Goal: Transaction & Acquisition: Purchase product/service

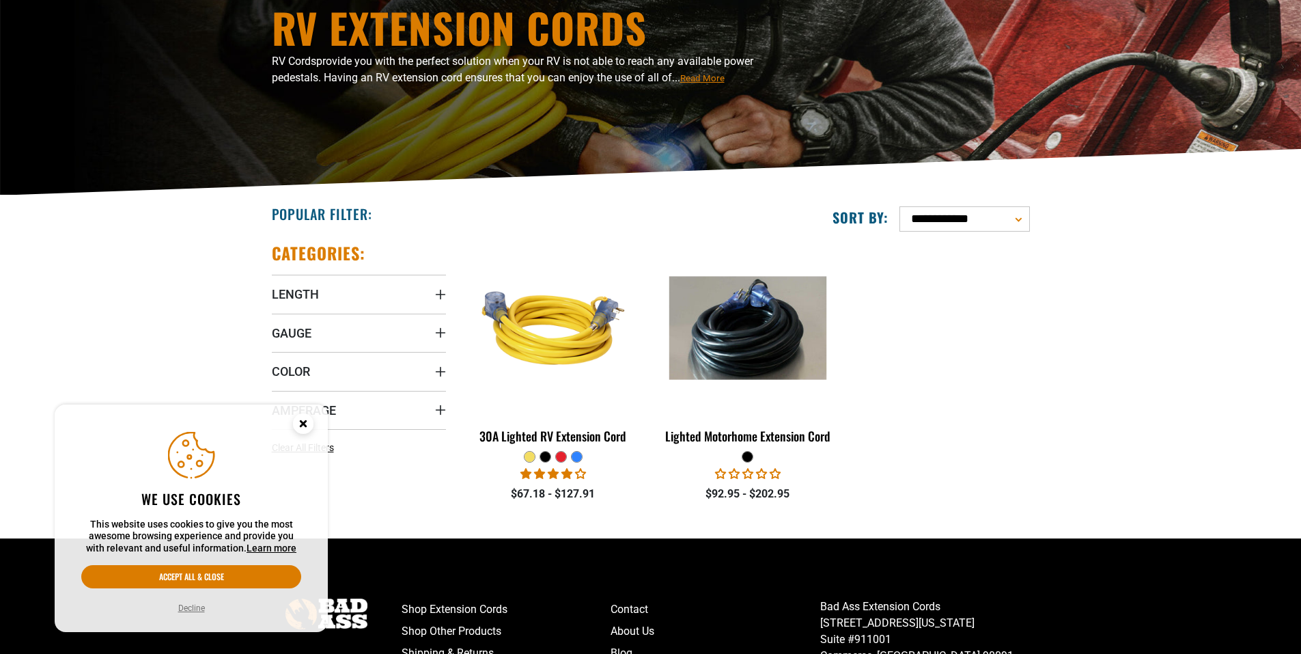
scroll to position [205, 0]
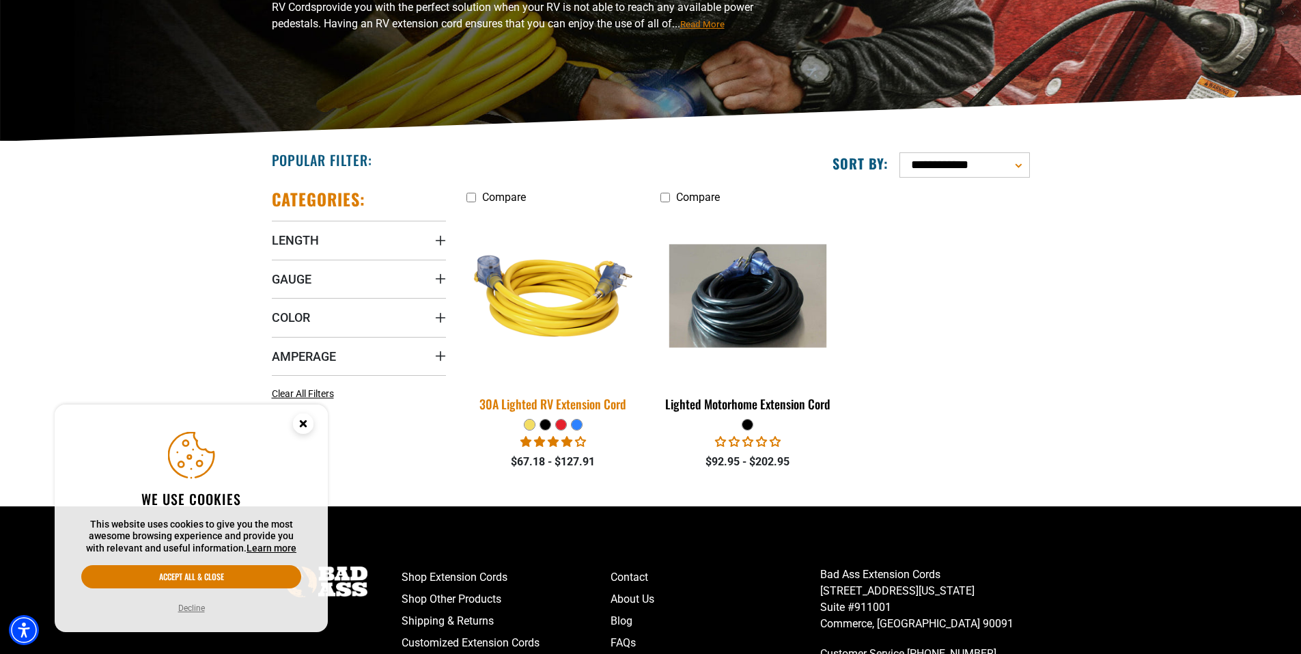
click at [555, 301] on img at bounding box center [553, 295] width 191 height 175
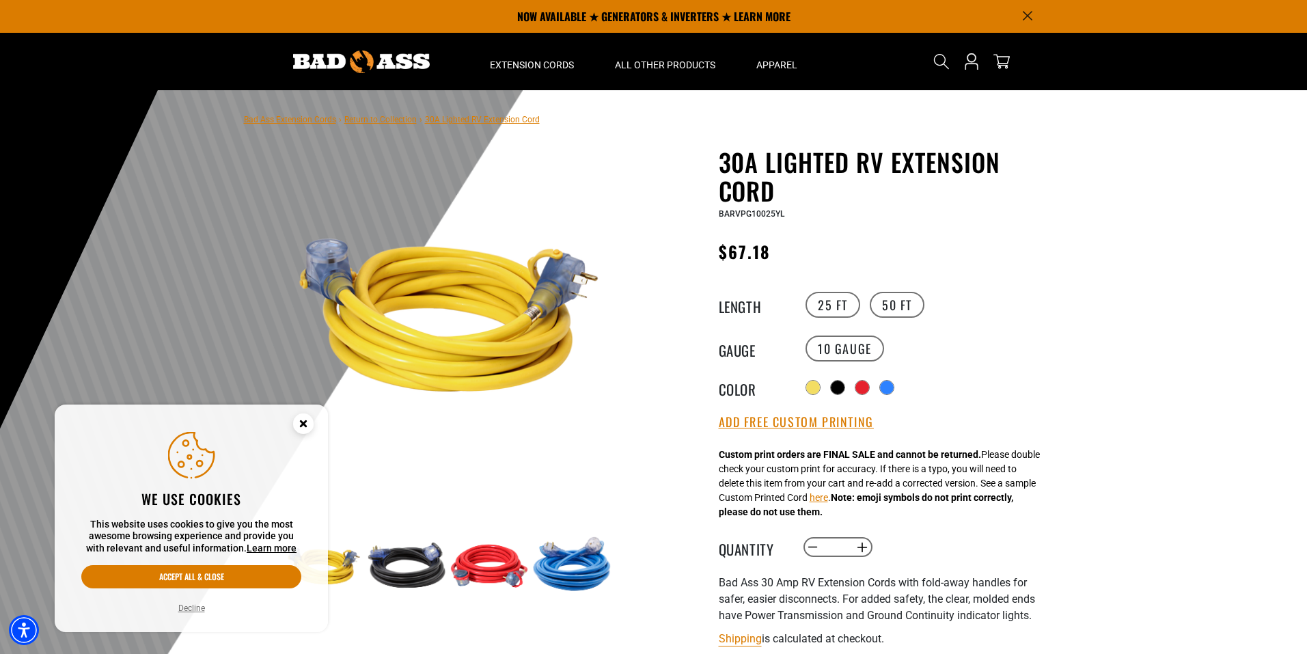
click at [904, 307] on label "50 FT" at bounding box center [897, 305] width 55 height 26
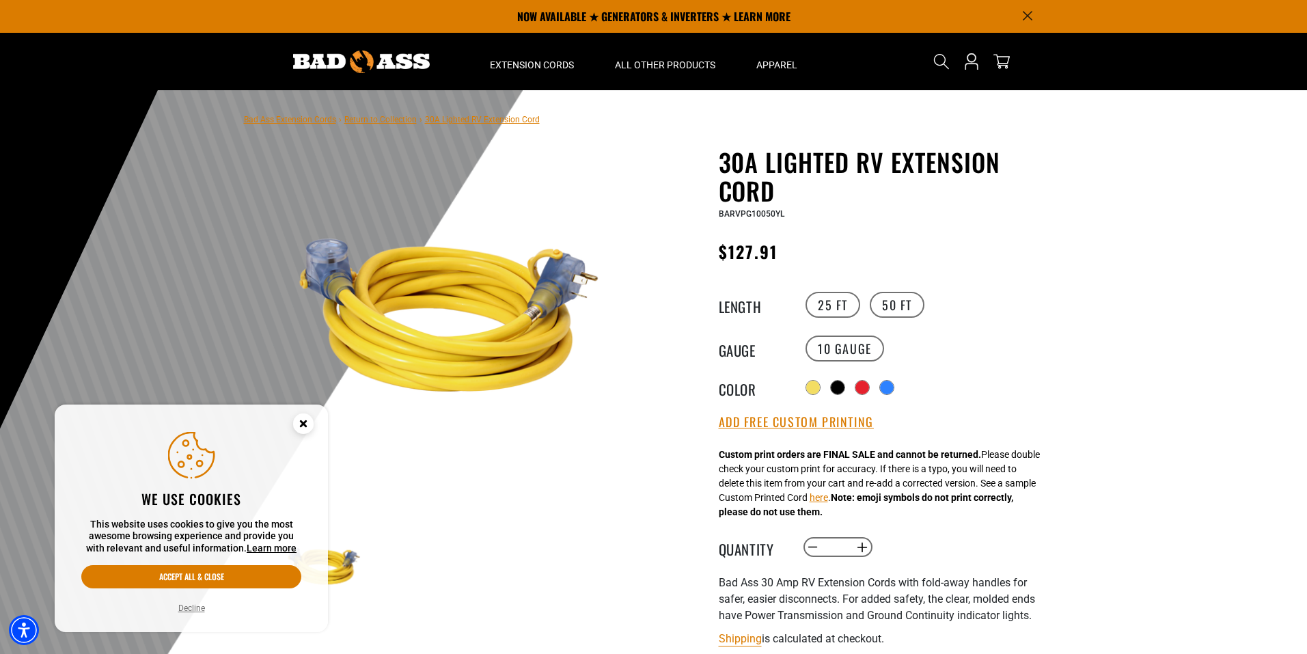
click at [187, 579] on button "Accept all & close" at bounding box center [191, 576] width 220 height 23
